Goal: Task Accomplishment & Management: Manage account settings

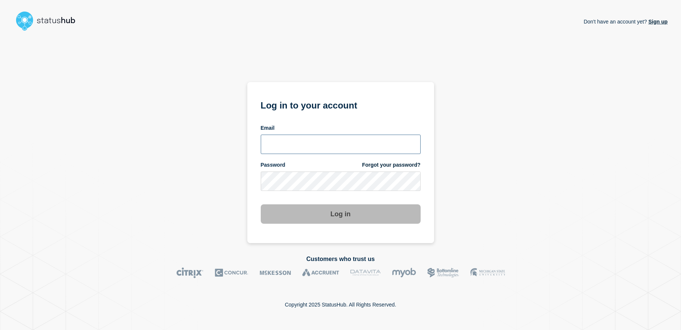
type input "[EMAIL_ADDRESS][DOMAIN_NAME]"
click at [329, 220] on button "Log in" at bounding box center [341, 214] width 160 height 19
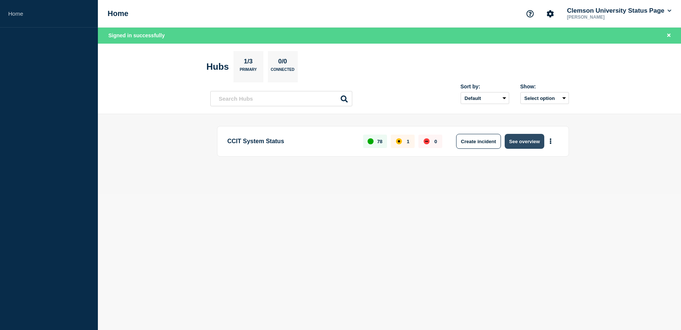
click at [534, 138] on button "See overview" at bounding box center [524, 141] width 40 height 15
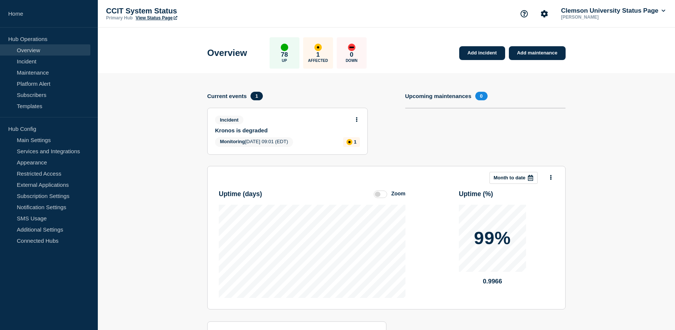
click at [301, 132] on link "Kronos is degraded" at bounding box center [282, 130] width 135 height 6
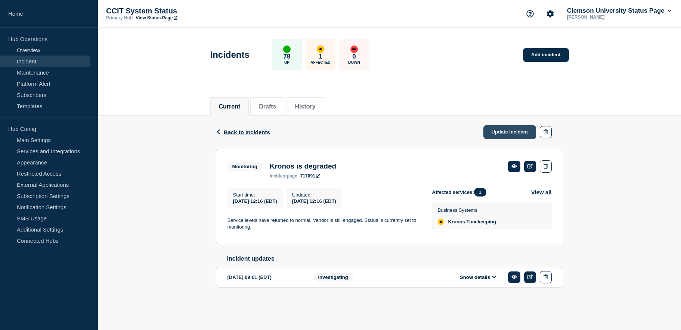
click at [520, 134] on link "Update incident" at bounding box center [509, 132] width 53 height 14
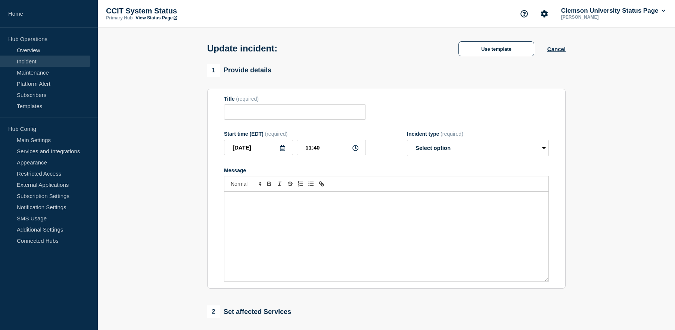
type input "Kronos is degraded"
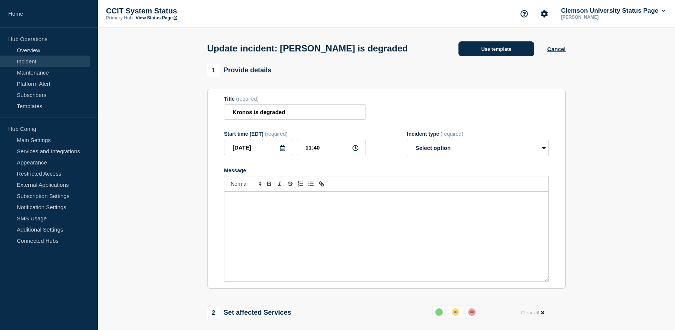
click at [508, 50] on button "Use template" at bounding box center [496, 48] width 76 height 15
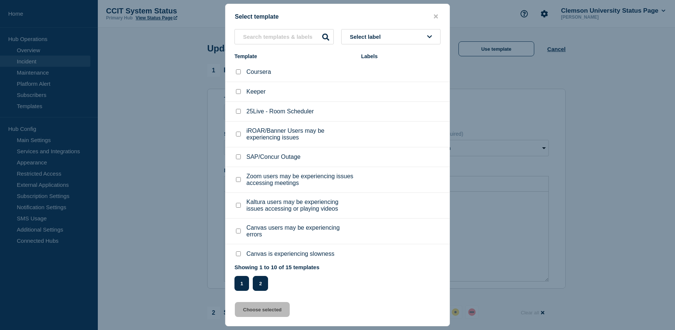
click at [264, 287] on button "2" at bounding box center [260, 283] width 15 height 15
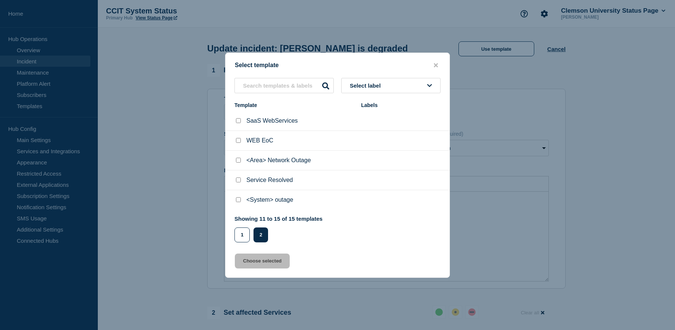
click at [240, 180] on input "Service Resolved checkbox" at bounding box center [238, 180] width 5 height 5
checkbox input "true"
click at [261, 260] on button "Choose selected" at bounding box center [262, 261] width 55 height 15
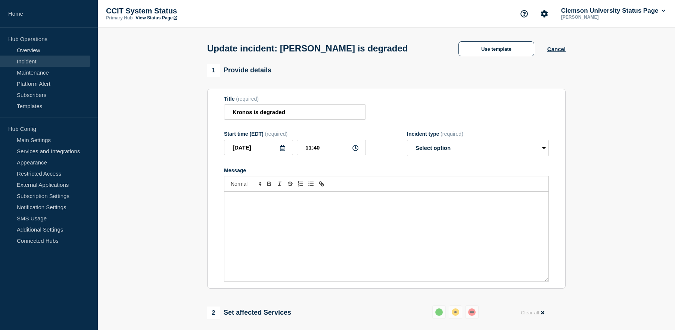
select select "resolved"
radio input "false"
radio input "true"
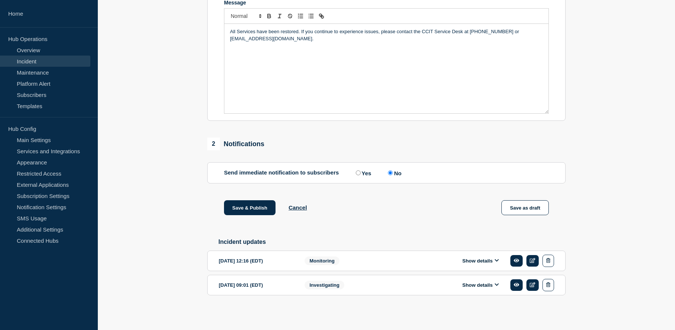
scroll to position [172, 0]
click at [357, 172] on input "Yes" at bounding box center [358, 173] width 5 height 5
radio input "true"
radio input "false"
click at [259, 206] on button "Save & Publish" at bounding box center [250, 207] width 52 height 15
